Goal: Transaction & Acquisition: Purchase product/service

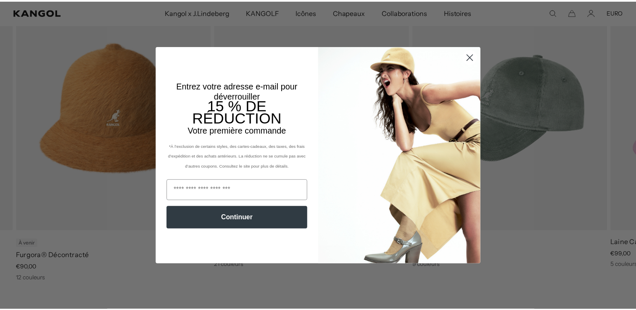
scroll to position [0, 173]
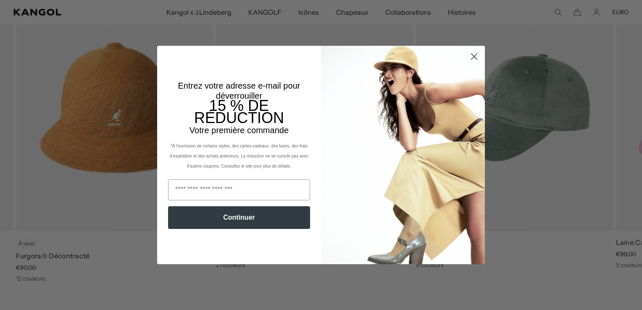
click at [473, 57] on circle "Fermer la boîte de dialogue" at bounding box center [474, 57] width 14 height 14
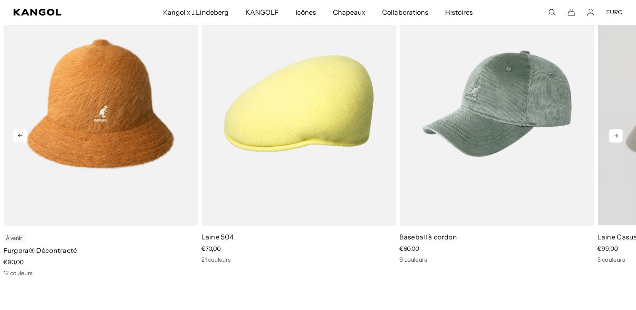
scroll to position [0, 0]
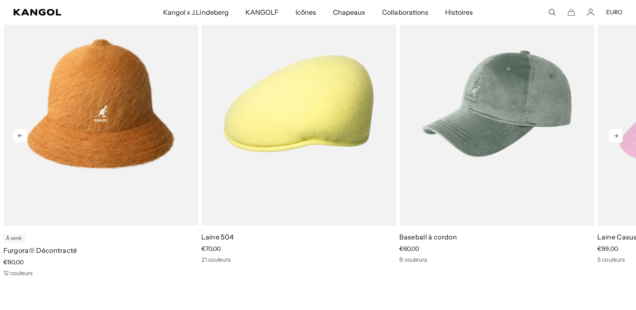
click at [617, 134] on icon at bounding box center [615, 135] width 13 height 13
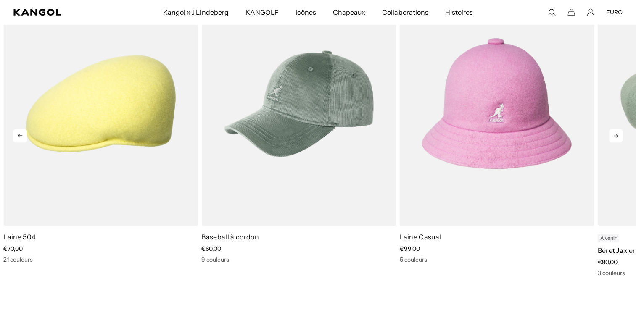
click at [617, 134] on icon at bounding box center [615, 135] width 13 height 13
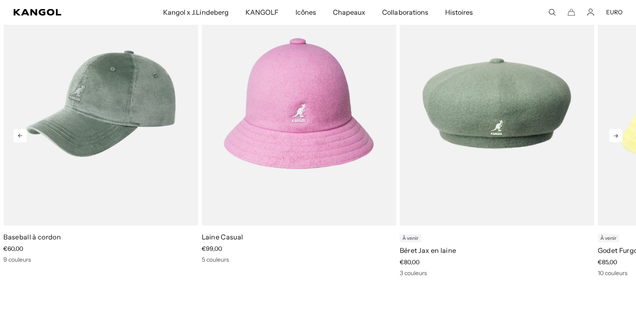
click at [617, 134] on icon at bounding box center [615, 135] width 13 height 13
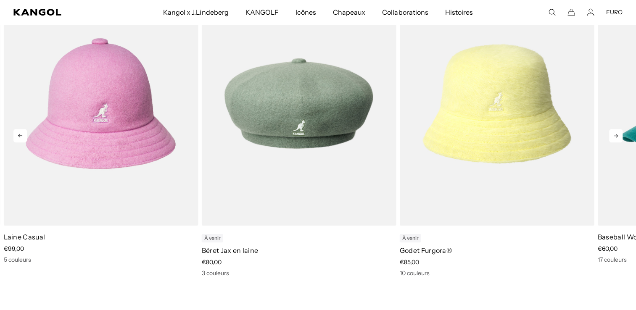
click at [617, 134] on icon at bounding box center [615, 135] width 13 height 13
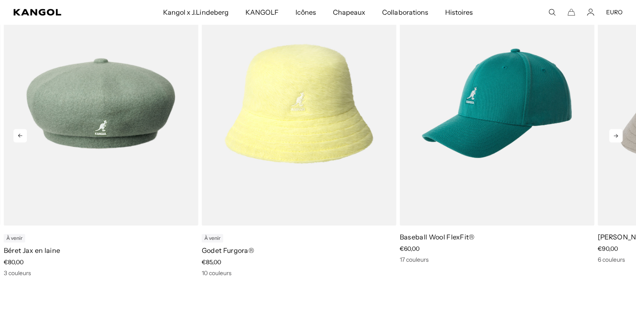
scroll to position [0, 173]
click at [618, 135] on icon at bounding box center [615, 135] width 13 height 13
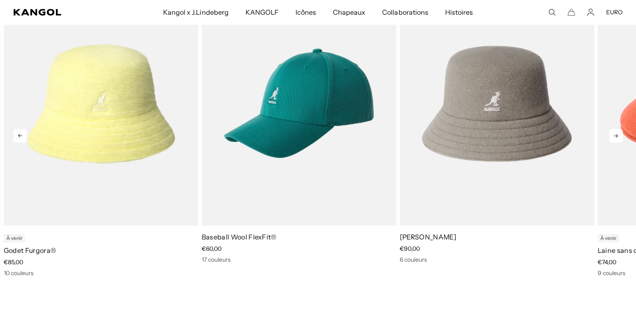
click at [618, 135] on icon at bounding box center [615, 135] width 13 height 13
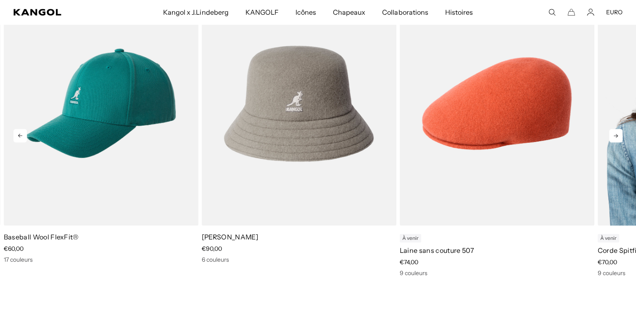
click at [0, 0] on link "10 sur 11" at bounding box center [0, 0] width 0 height 0
click at [618, 135] on icon at bounding box center [615, 135] width 13 height 13
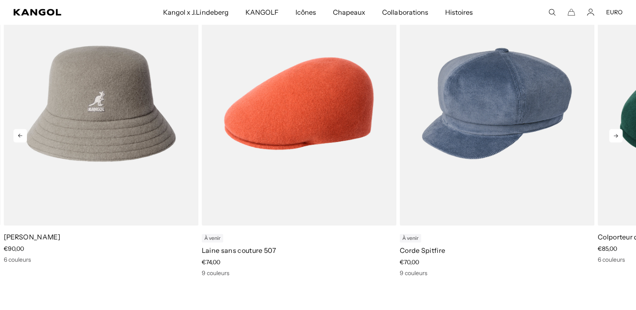
click at [613, 135] on icon at bounding box center [615, 135] width 13 height 13
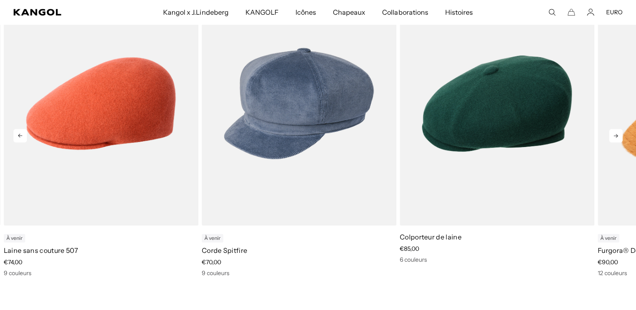
scroll to position [0, 173]
click at [614, 136] on icon at bounding box center [615, 135] width 13 height 13
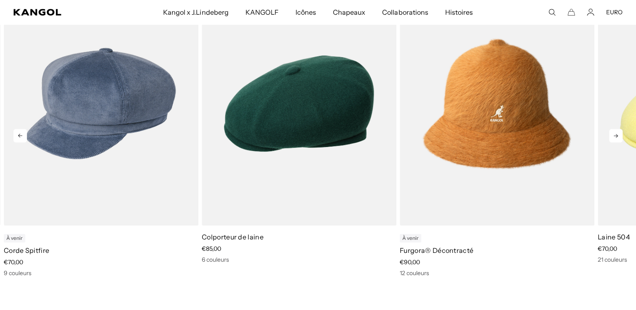
scroll to position [0, 0]
click at [613, 135] on icon at bounding box center [615, 135] width 13 height 13
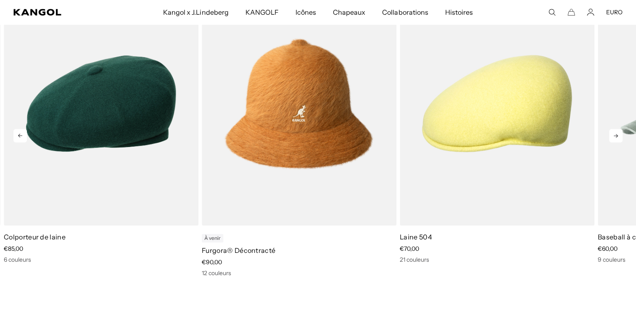
click at [613, 135] on icon at bounding box center [615, 135] width 13 height 13
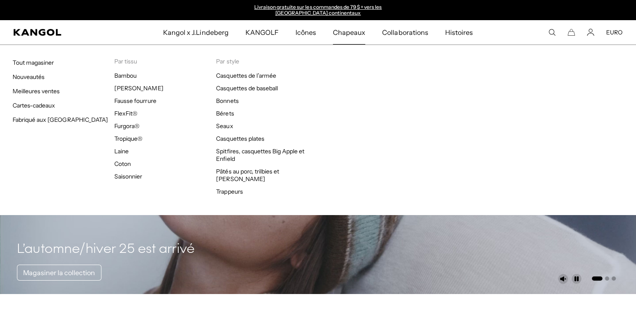
click at [348, 35] on span "Chapeaux" at bounding box center [349, 32] width 32 height 24
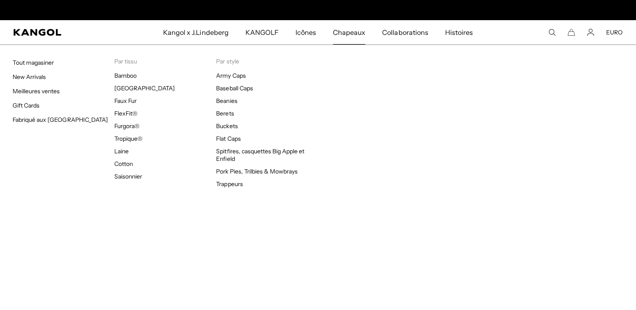
scroll to position [0, 173]
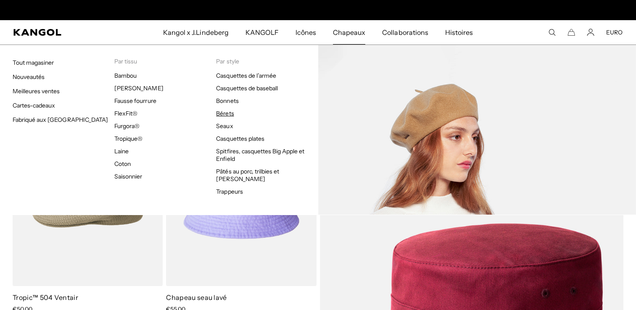
click at [232, 112] on link "Bérets" at bounding box center [225, 114] width 18 height 8
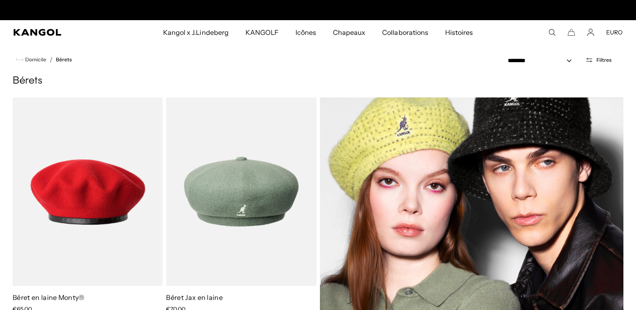
scroll to position [0, 173]
